Goal: Task Accomplishment & Management: Manage account settings

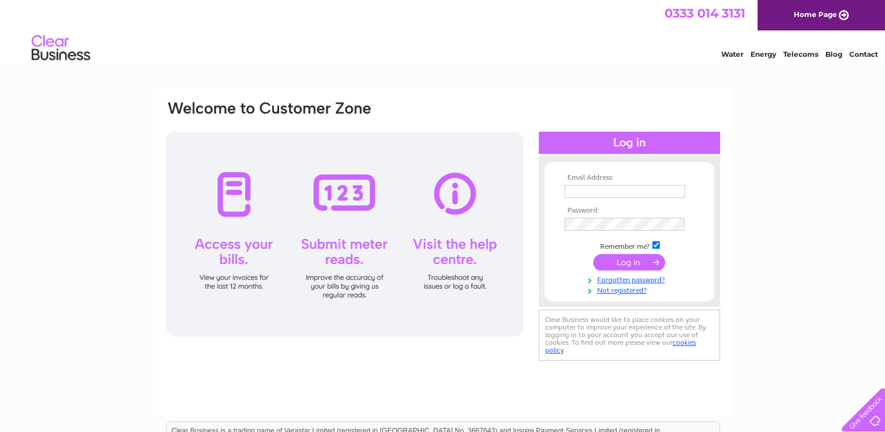
type input "info@ceramco-ltd.co.uk"
click at [617, 261] on input "submit" at bounding box center [629, 262] width 72 height 16
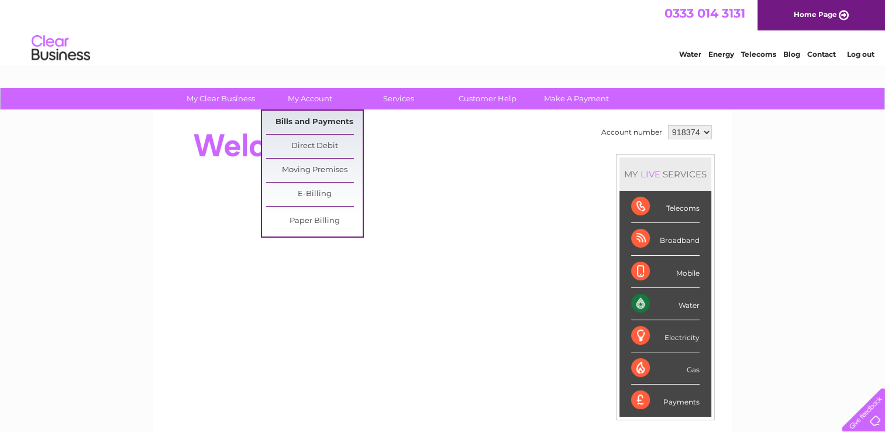
click at [315, 123] on link "Bills and Payments" at bounding box center [314, 122] width 96 height 23
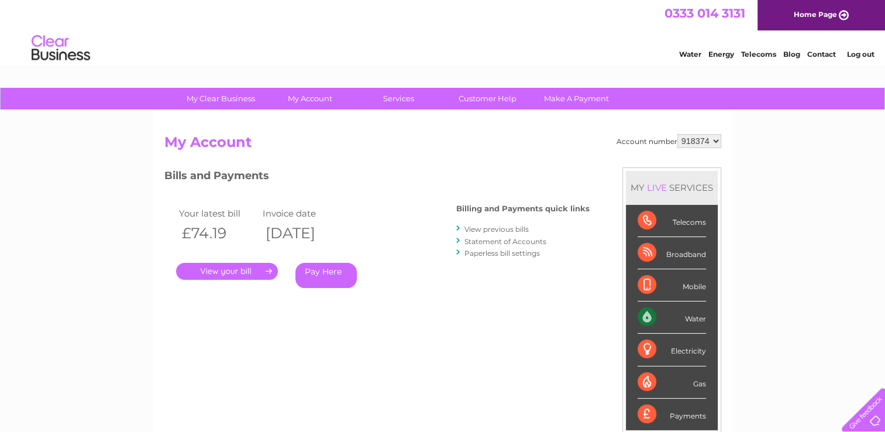
click at [259, 268] on link "." at bounding box center [227, 271] width 102 height 17
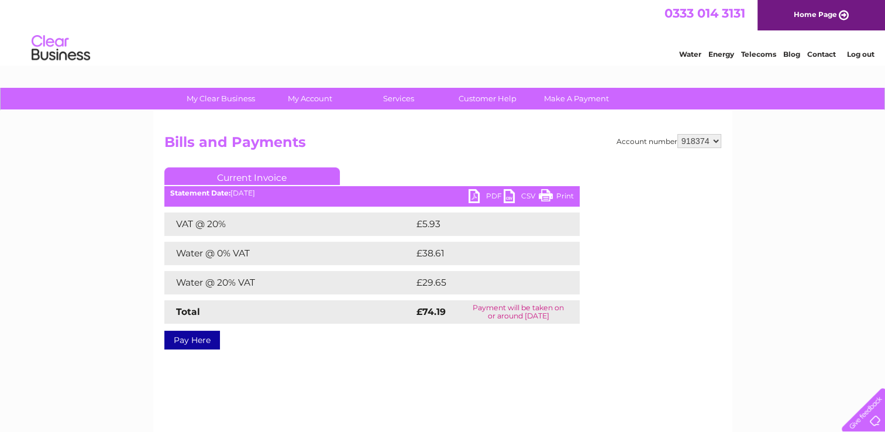
click at [479, 197] on link "PDF" at bounding box center [485, 197] width 35 height 17
click at [865, 53] on link "Log out" at bounding box center [859, 54] width 27 height 9
